Goal: Information Seeking & Learning: Learn about a topic

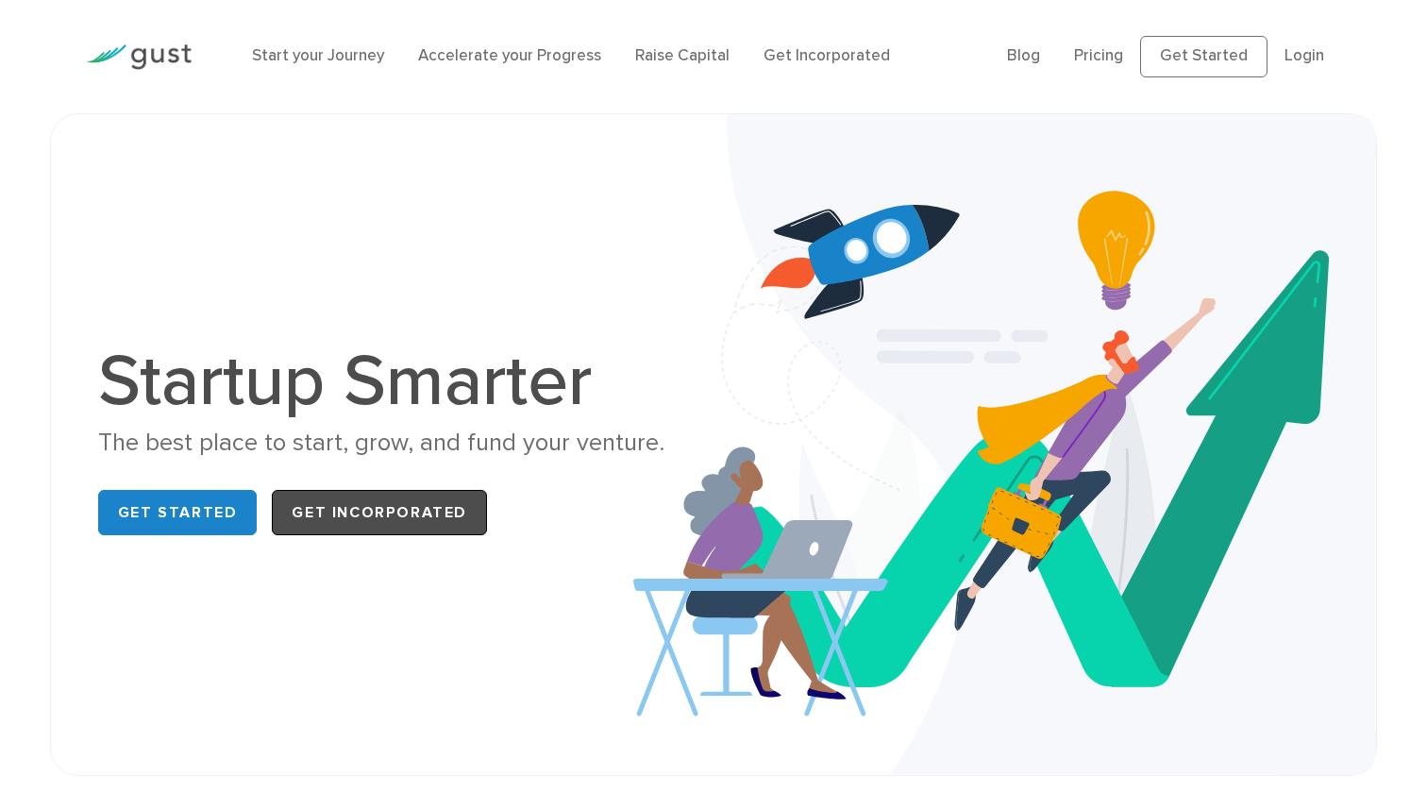
click at [333, 528] on link "Get Incorporated" at bounding box center [379, 512] width 215 height 45
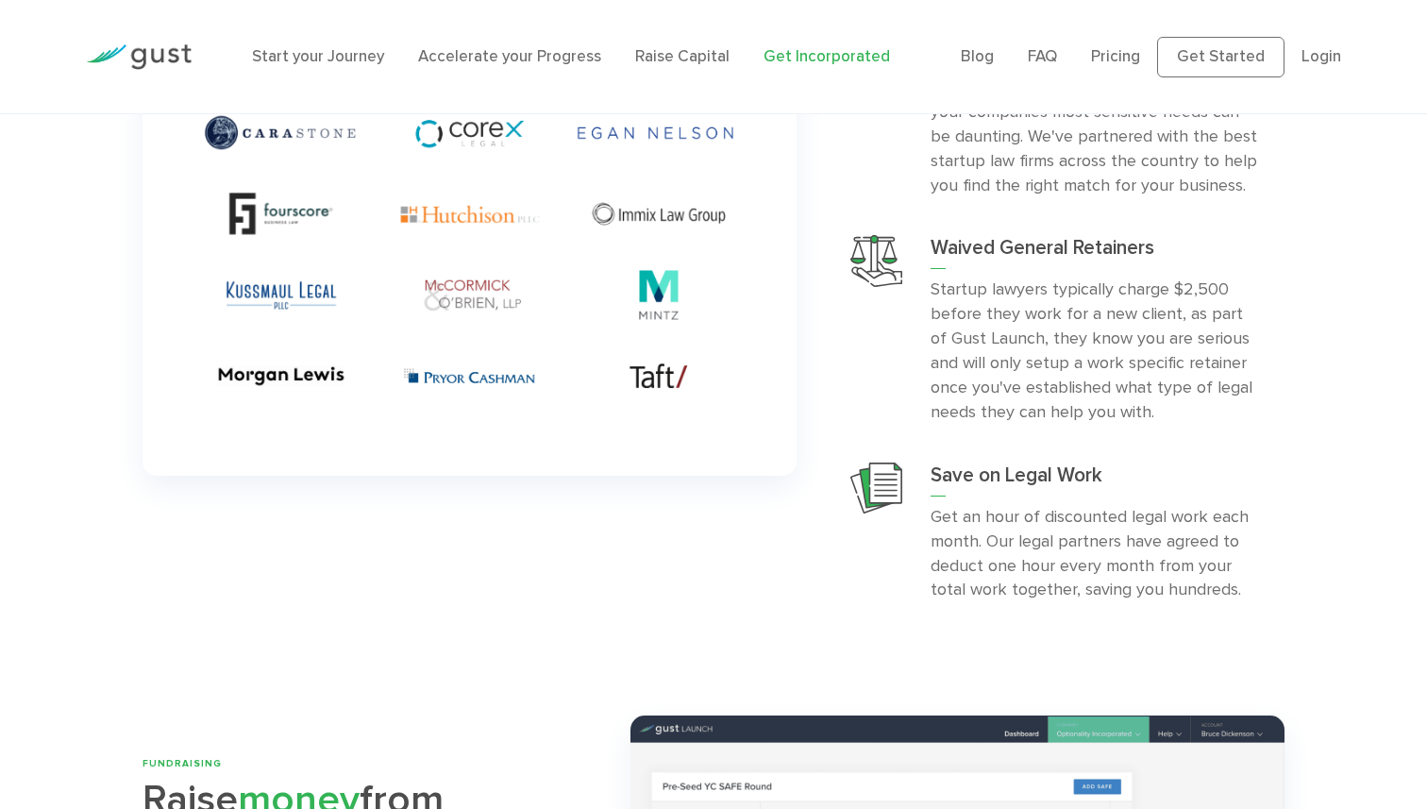
scroll to position [5322, 0]
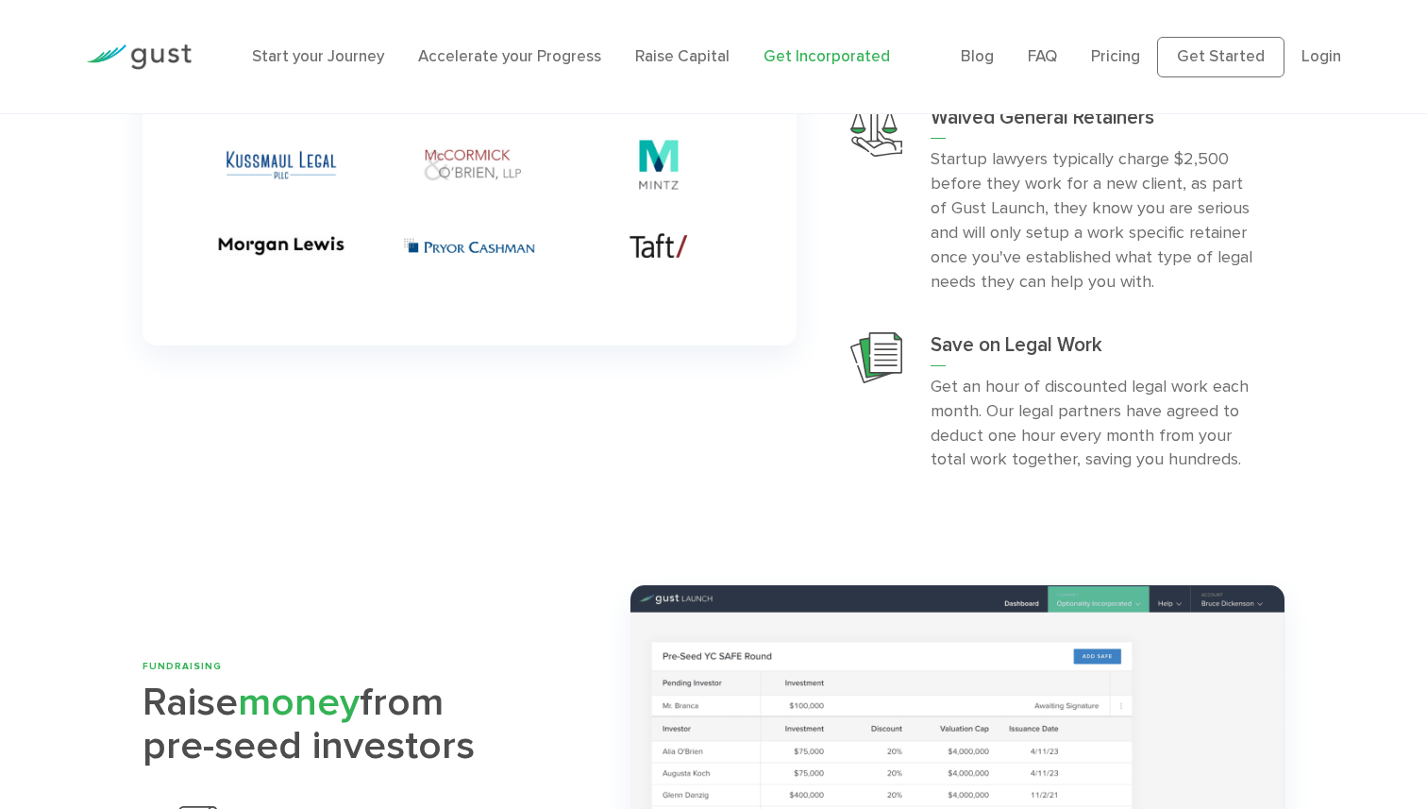
click at [1121, 66] on li "Pricing" at bounding box center [1115, 56] width 49 height 25
click at [1114, 45] on li "Pricing" at bounding box center [1115, 56] width 49 height 25
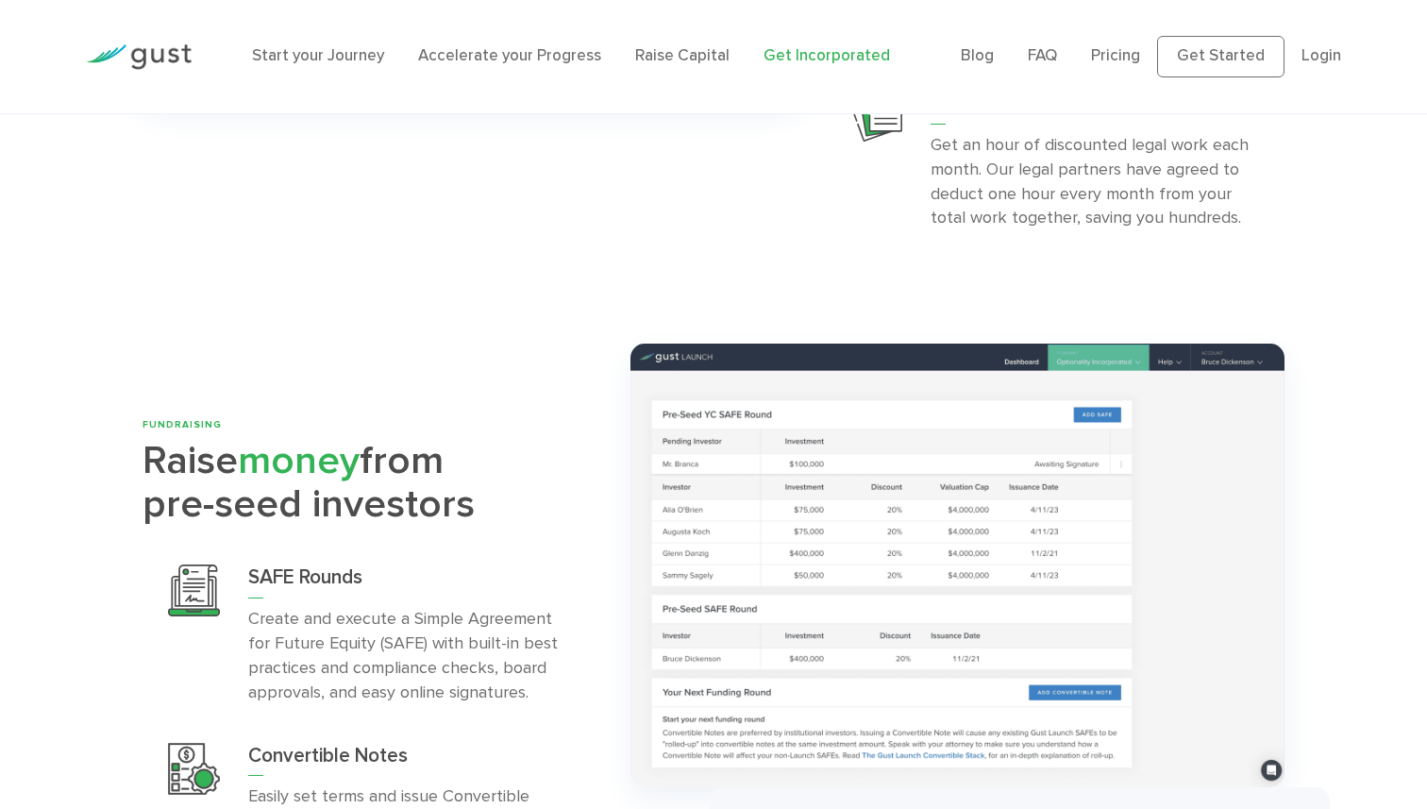
scroll to position [5629, 0]
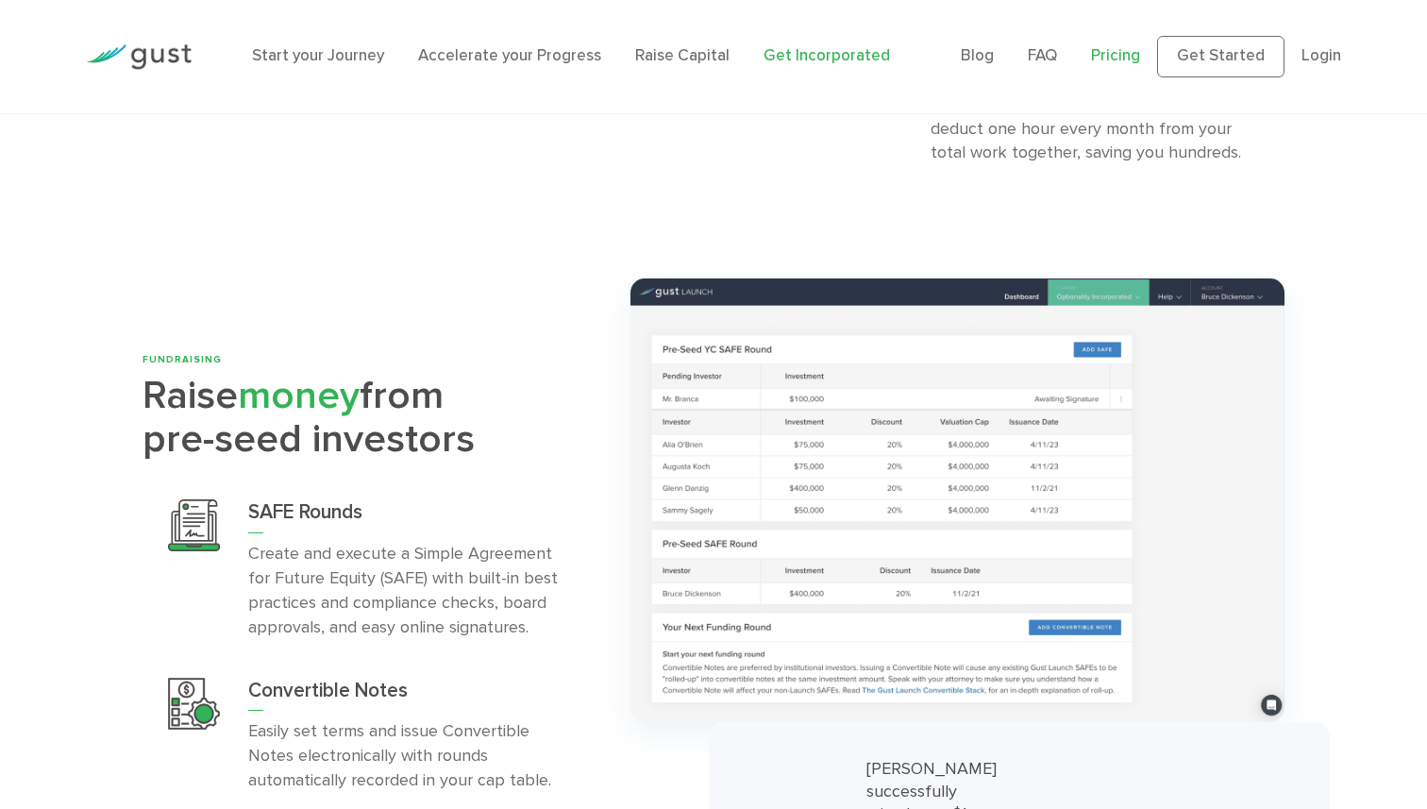
click at [1113, 52] on link "Pricing" at bounding box center [1115, 55] width 49 height 19
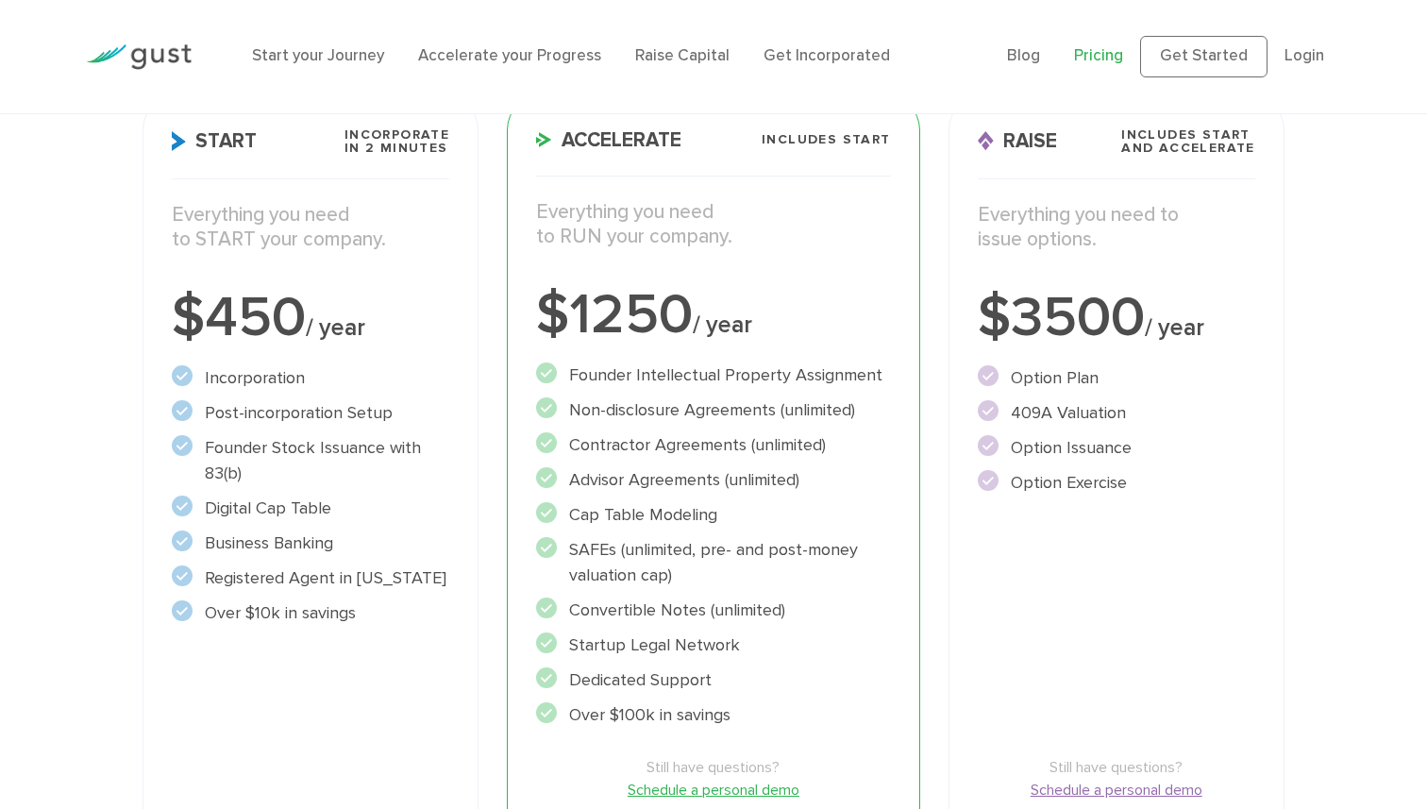
scroll to position [290, 0]
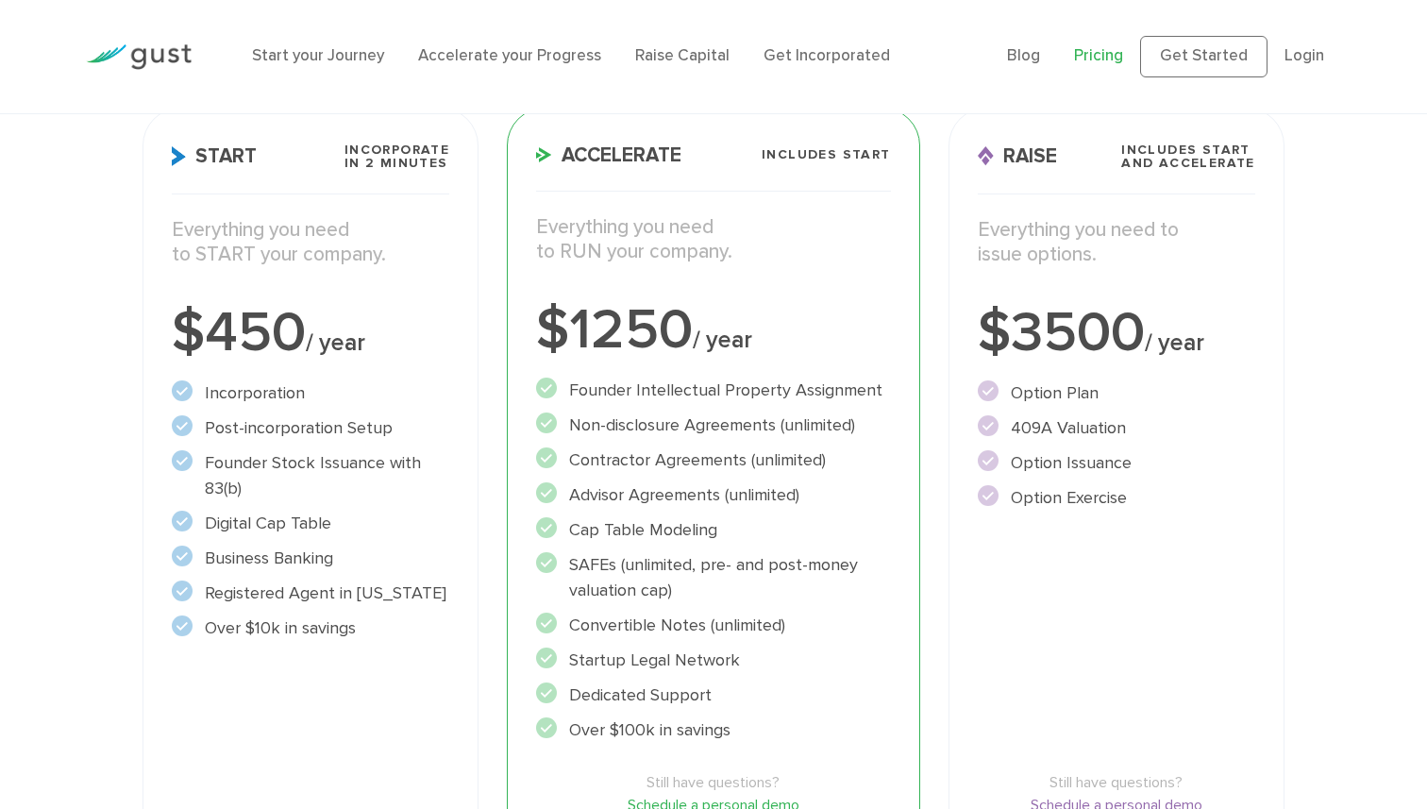
click at [341, 368] on div "Start Incorporate in 2 Minutes Everything you need to START your company. $450 …" at bounding box center [311, 512] width 336 height 808
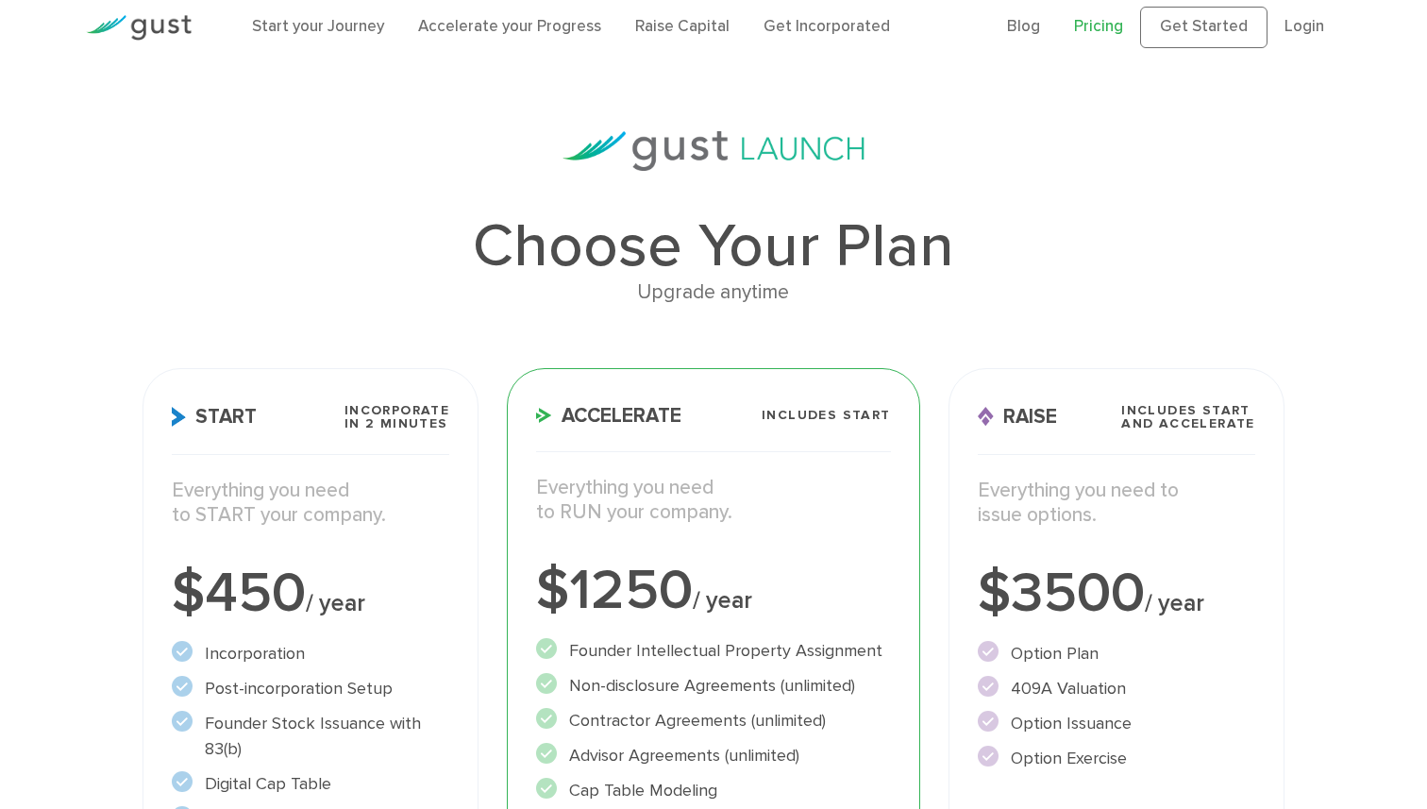
scroll to position [0, 0]
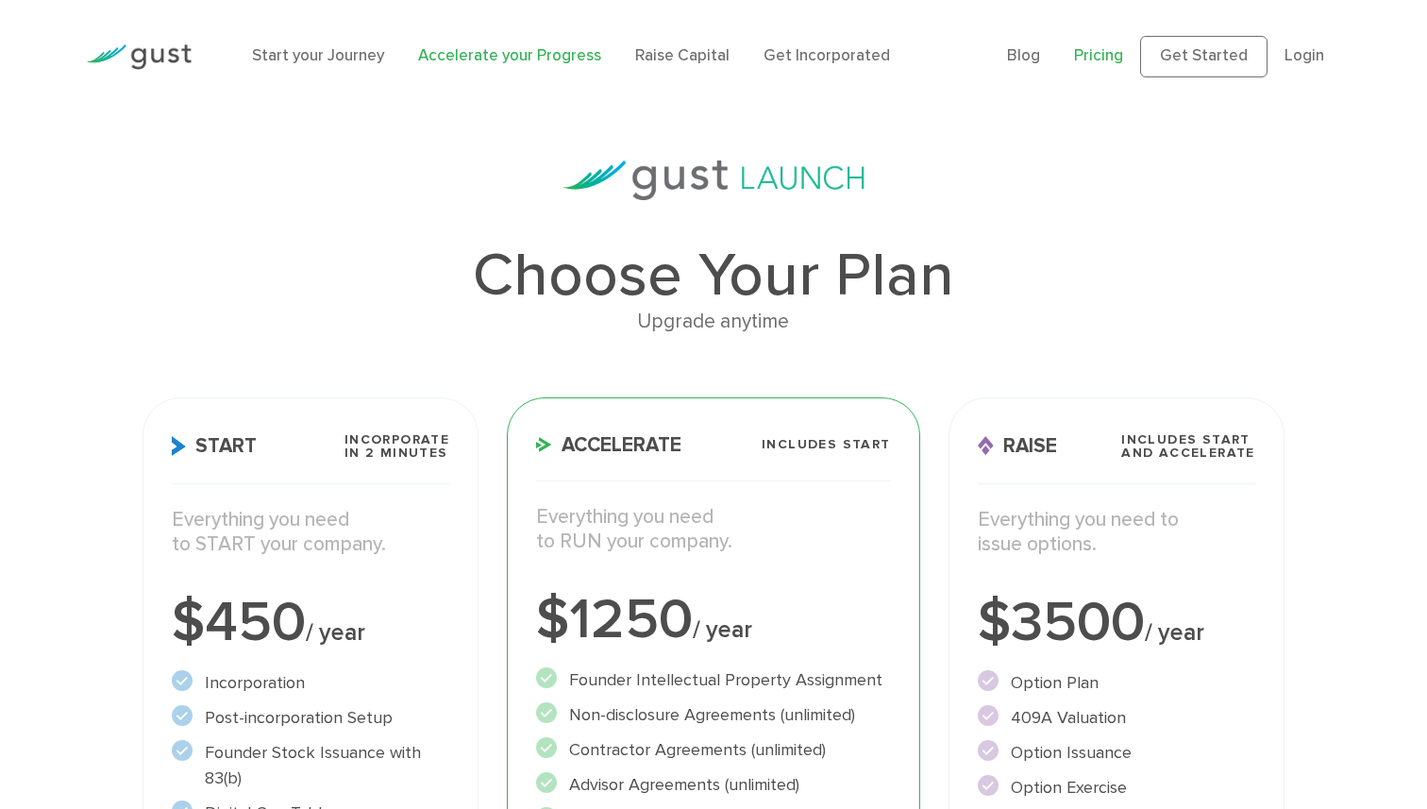
click at [452, 58] on link "Accelerate your Progress" at bounding box center [509, 55] width 183 height 19
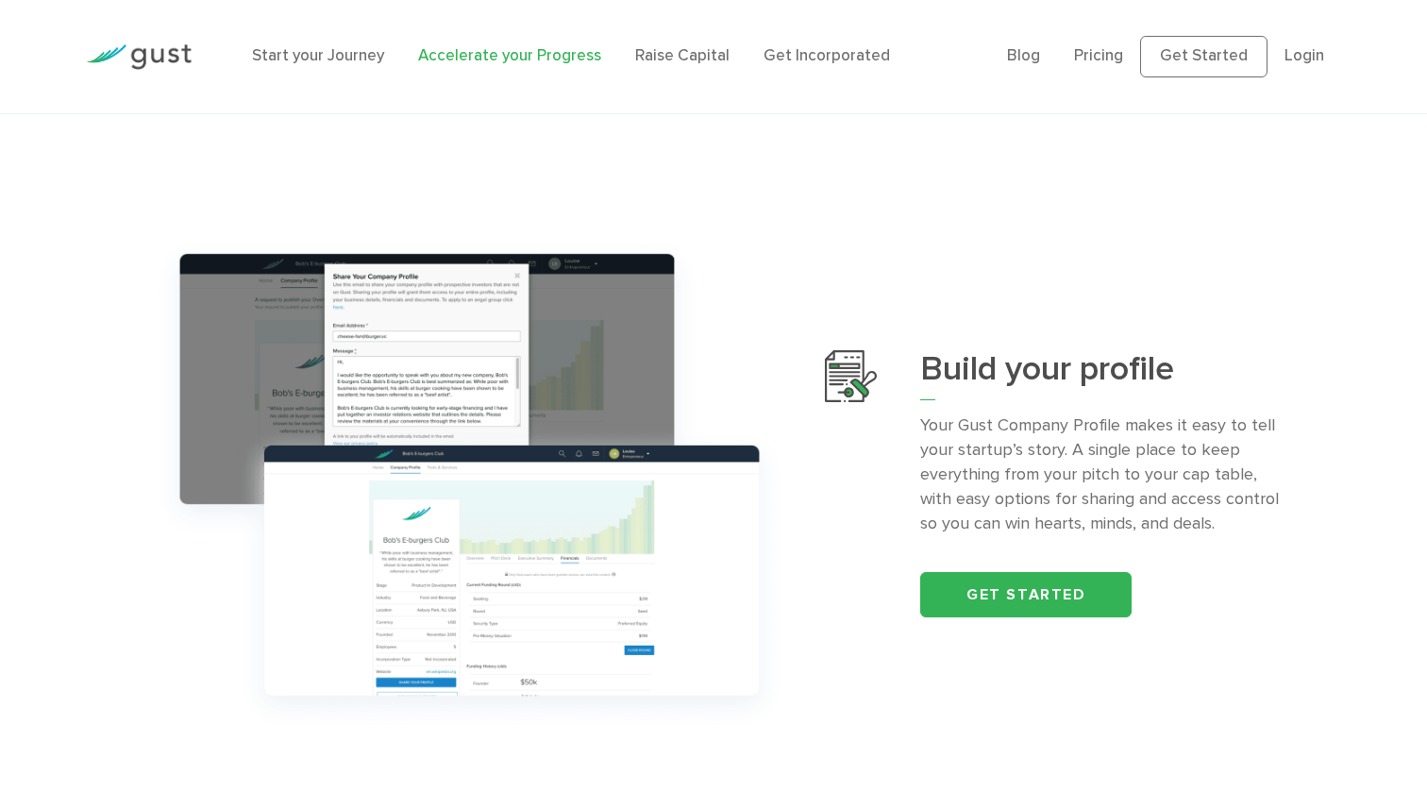
scroll to position [396, 0]
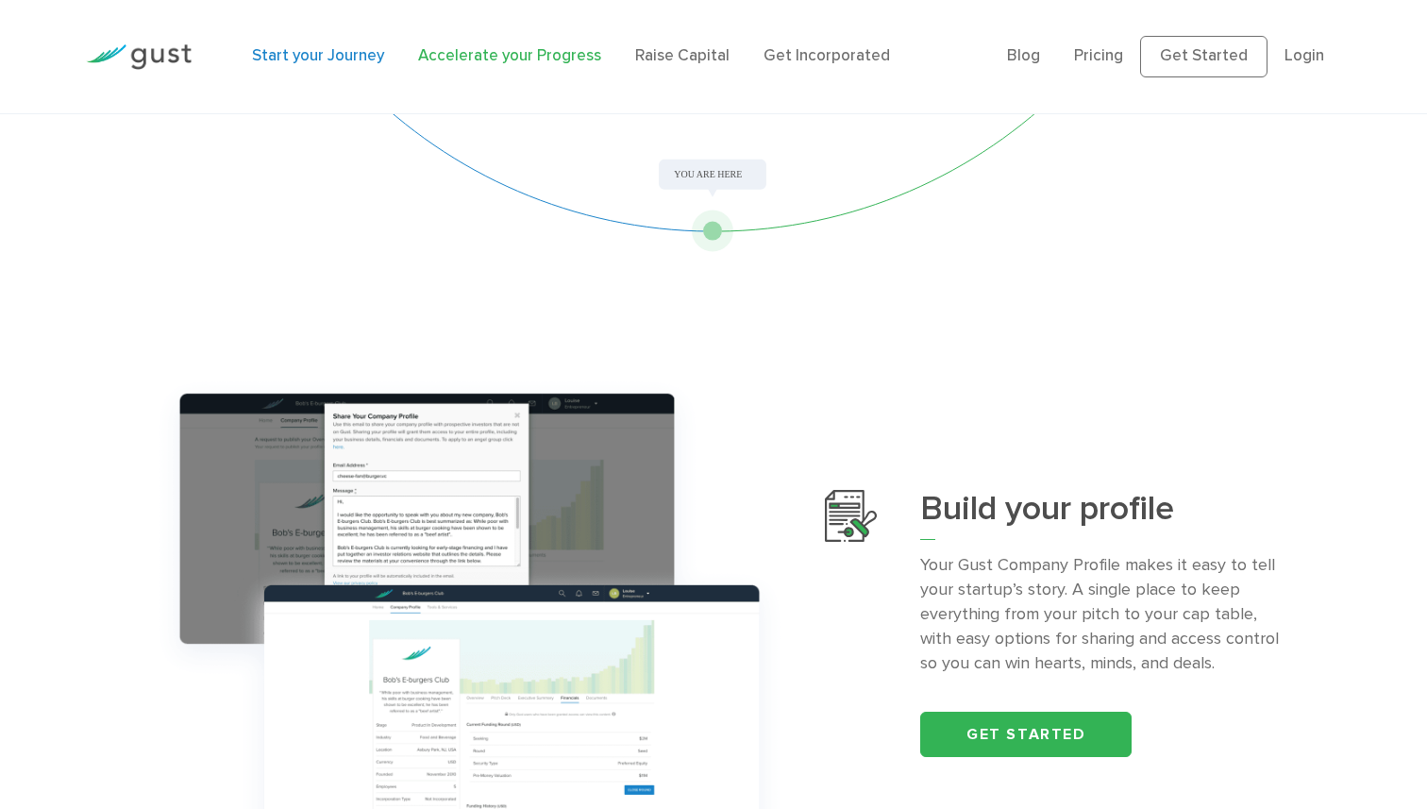
click at [321, 58] on link "Start your Journey" at bounding box center [318, 55] width 132 height 19
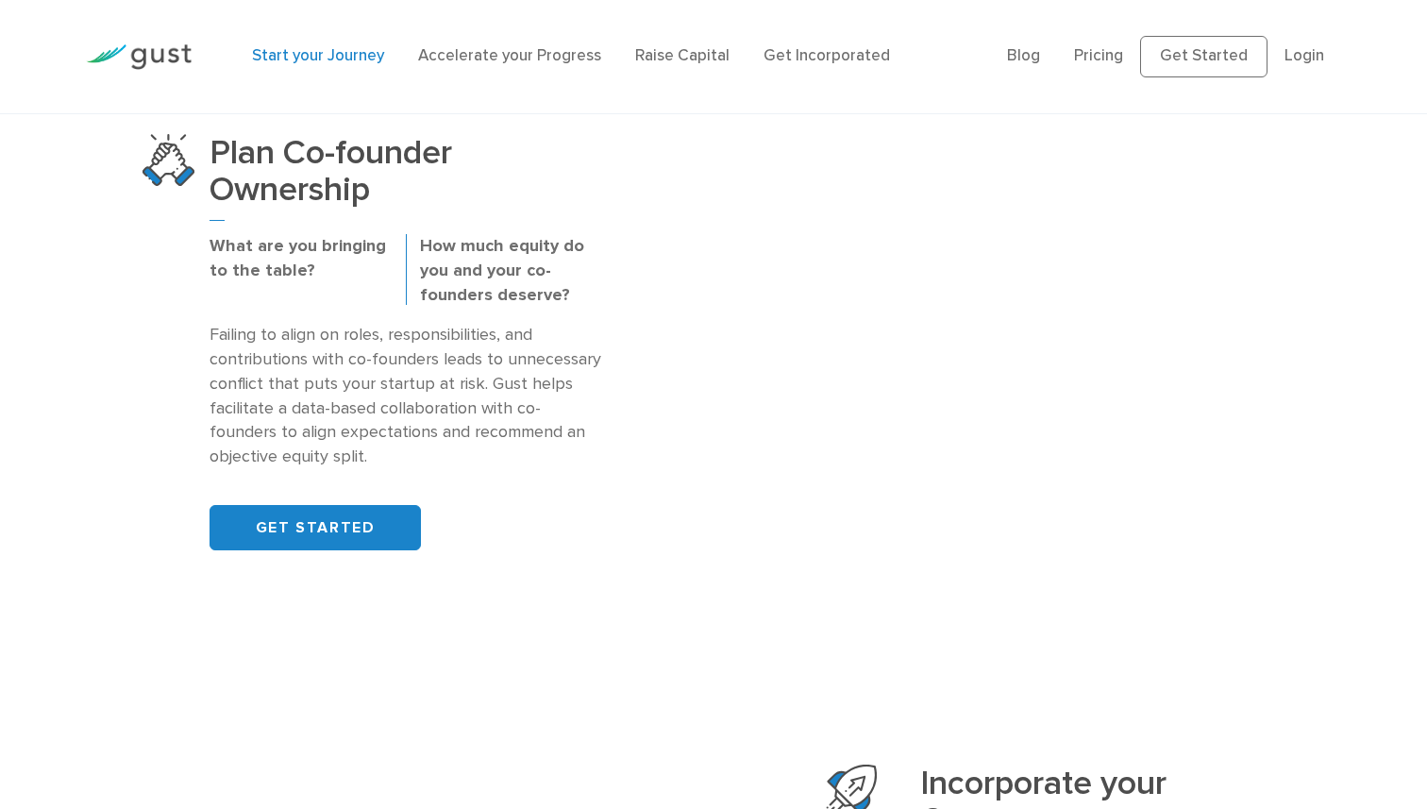
scroll to position [1304, 0]
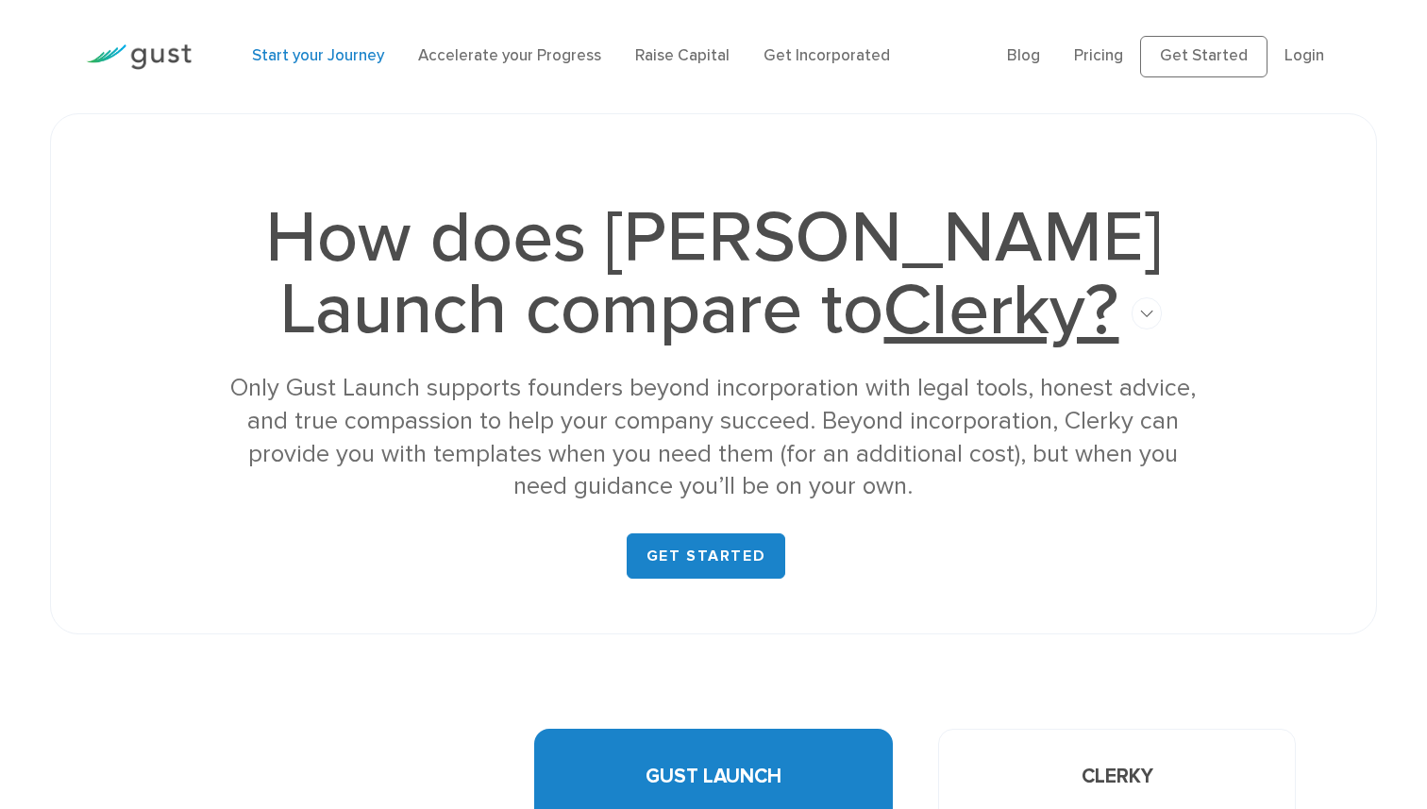
click at [341, 57] on link "Start your Journey" at bounding box center [318, 55] width 132 height 19
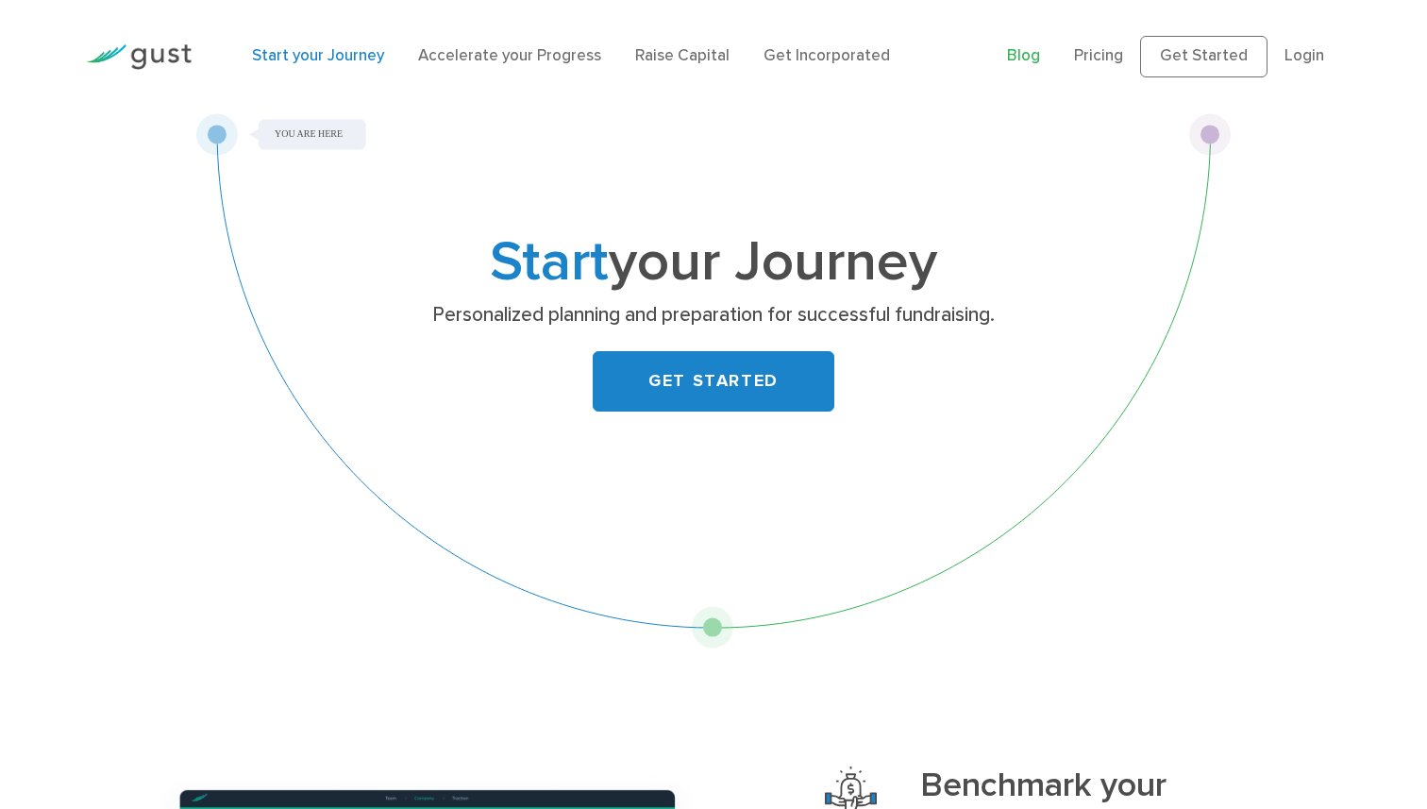
click at [1030, 59] on link "Blog" at bounding box center [1023, 55] width 33 height 19
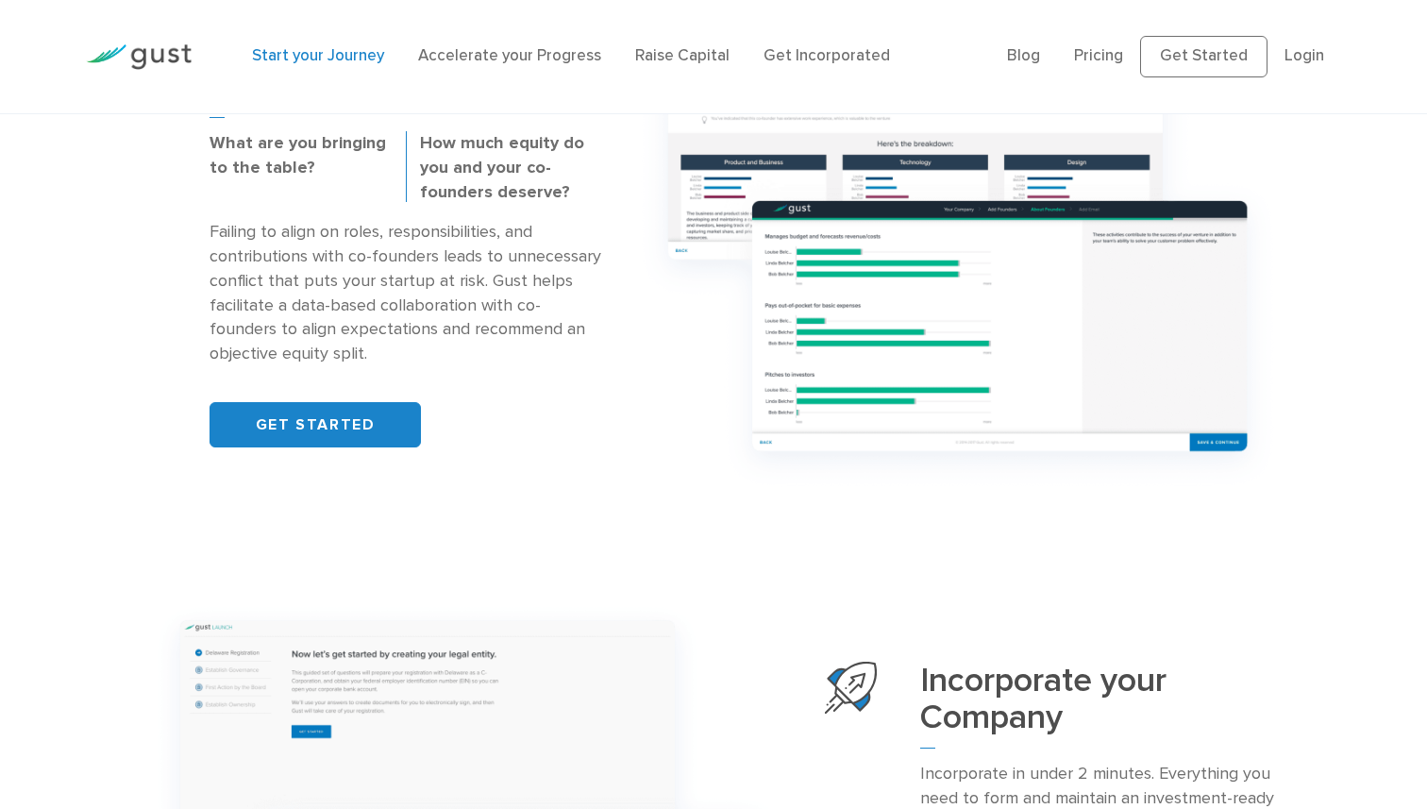
scroll to position [1348, 0]
